Goal: Task Accomplishment & Management: Manage account settings

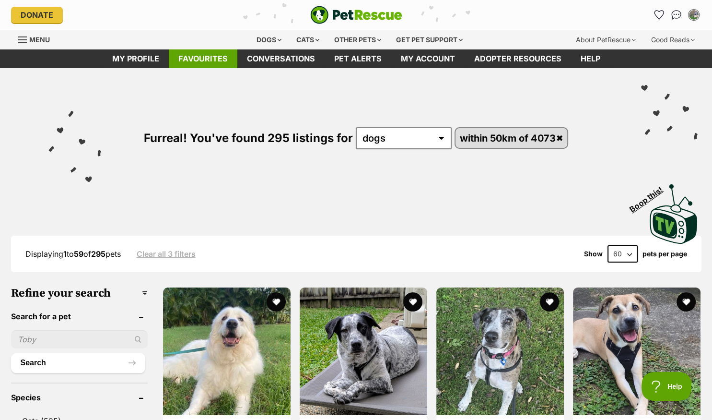
click at [207, 56] on link "Favourites" at bounding box center [203, 58] width 69 height 19
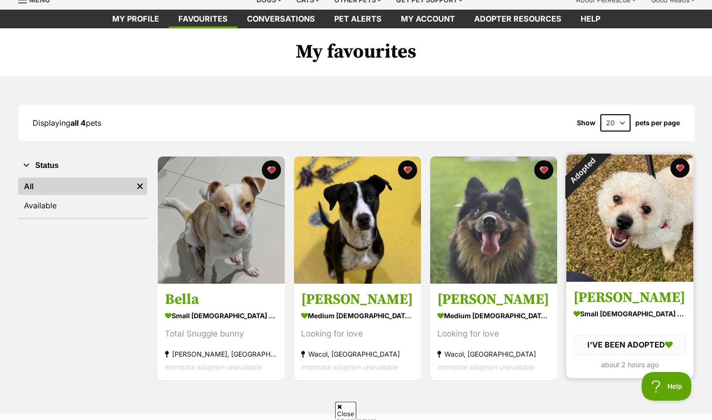
scroll to position [50, 0]
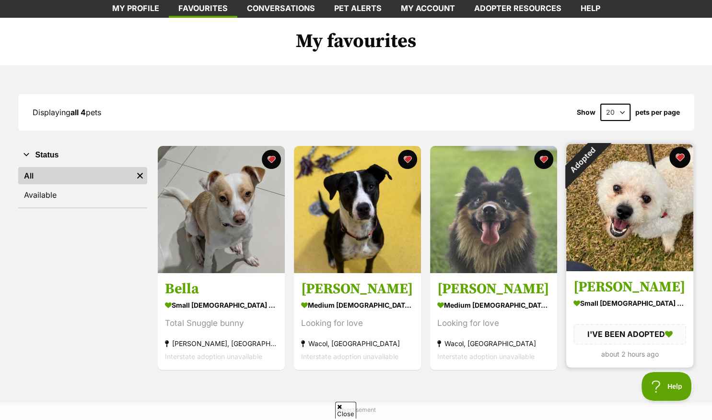
click at [678, 155] on button "favourite" at bounding box center [680, 157] width 21 height 21
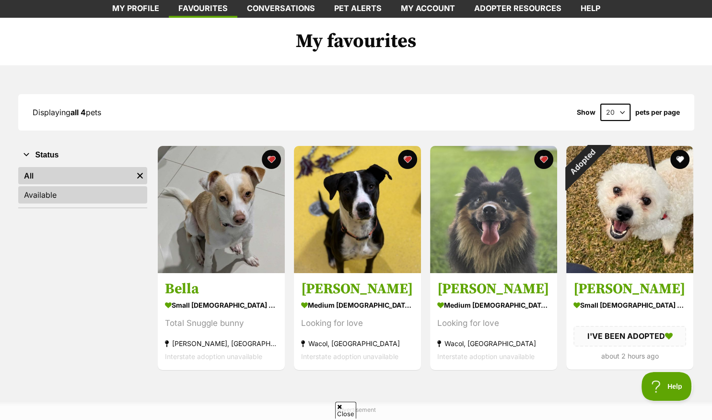
click at [34, 194] on link "Available" at bounding box center [82, 194] width 129 height 17
